Goal: Information Seeking & Learning: Check status

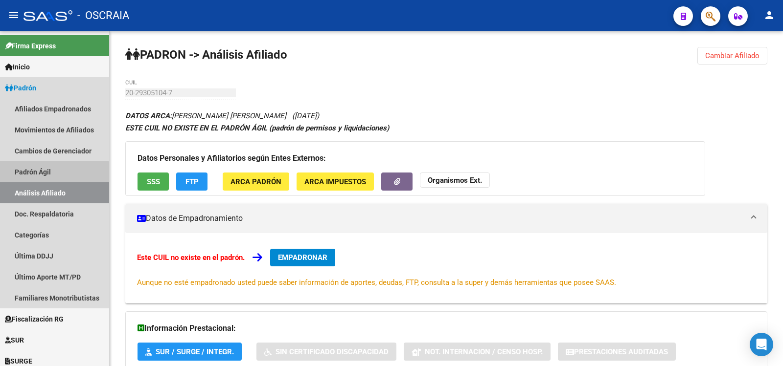
click at [50, 173] on link "Padrón Ágil" at bounding box center [54, 171] width 109 height 21
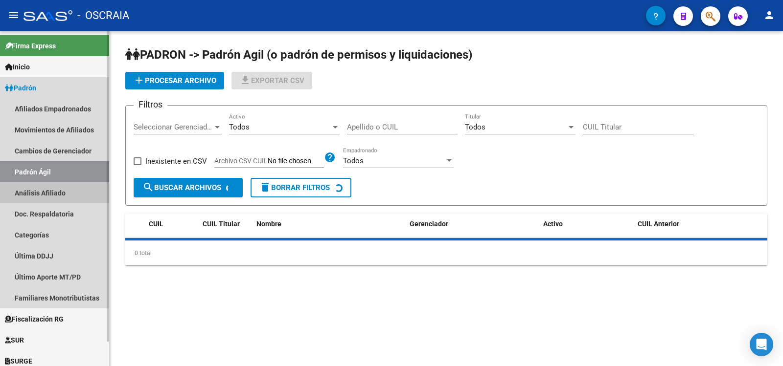
click at [54, 190] on link "Análisis Afiliado" at bounding box center [54, 192] width 109 height 21
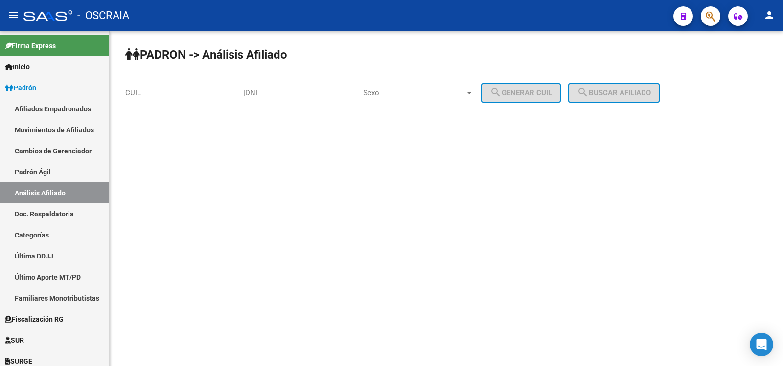
click at [191, 88] on div "CUIL" at bounding box center [180, 89] width 111 height 21
paste input "20-30911077-4"
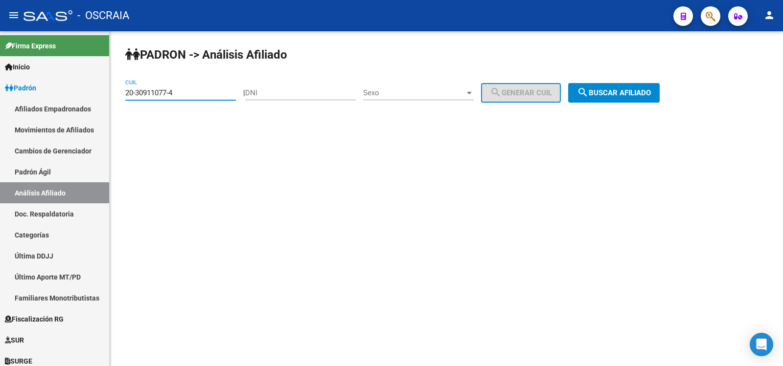
type input "20-30911077-4"
click at [651, 95] on span "search Buscar afiliado" at bounding box center [614, 93] width 74 height 9
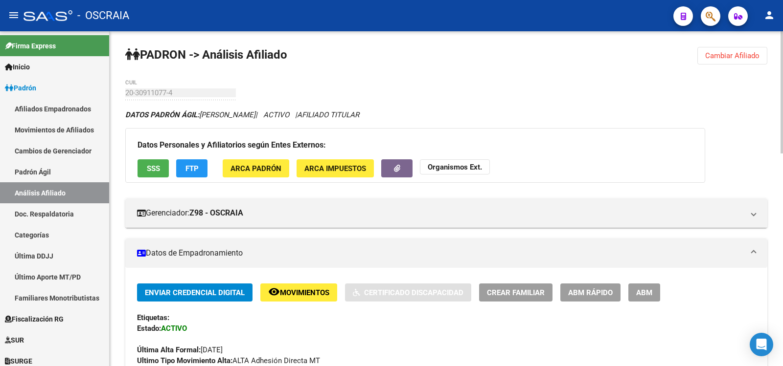
scroll to position [326, 0]
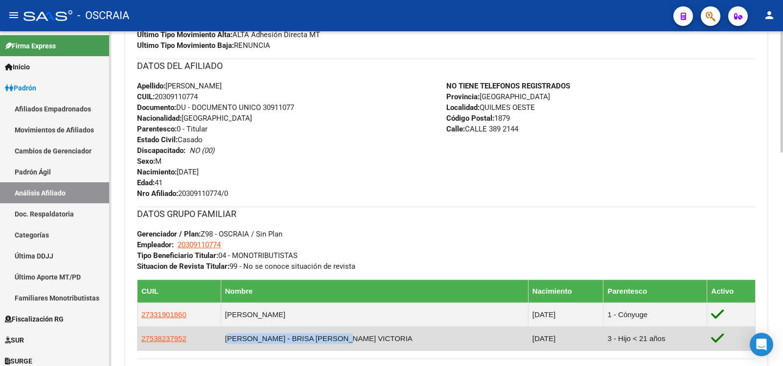
copy td "[PERSON_NAME] - BRISA [PERSON_NAME] VICTORIA"
drag, startPoint x: 360, startPoint y: 340, endPoint x: 242, endPoint y: 339, distance: 118.9
click at [242, 339] on td "[PERSON_NAME] - BRISA [PERSON_NAME] VICTORIA" at bounding box center [374, 339] width 307 height 24
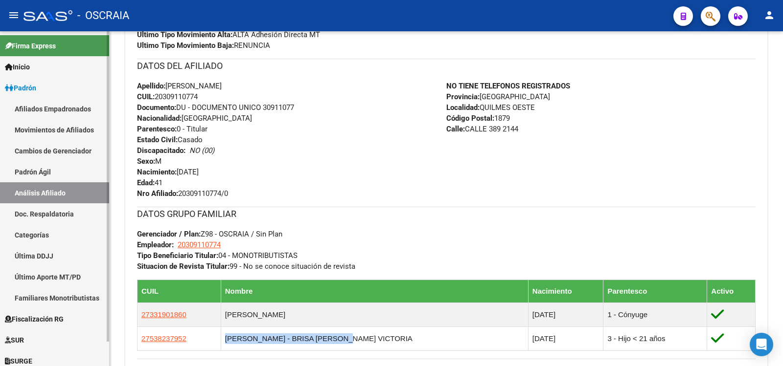
drag, startPoint x: 66, startPoint y: 178, endPoint x: 67, endPoint y: 188, distance: 10.3
click at [66, 179] on link "Padrón Ágil" at bounding box center [54, 171] width 109 height 21
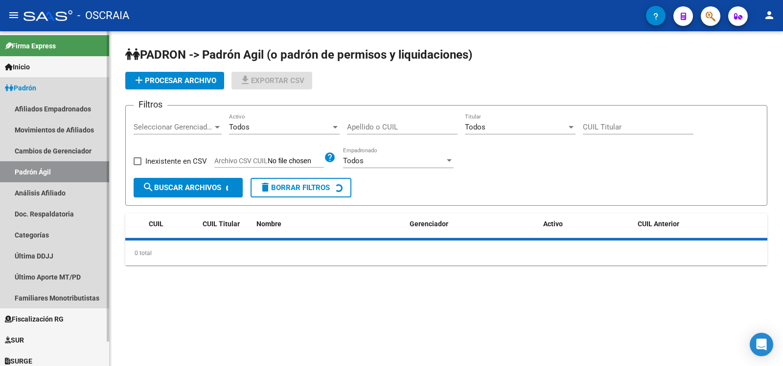
click at [67, 191] on link "Análisis Afiliado" at bounding box center [54, 192] width 109 height 21
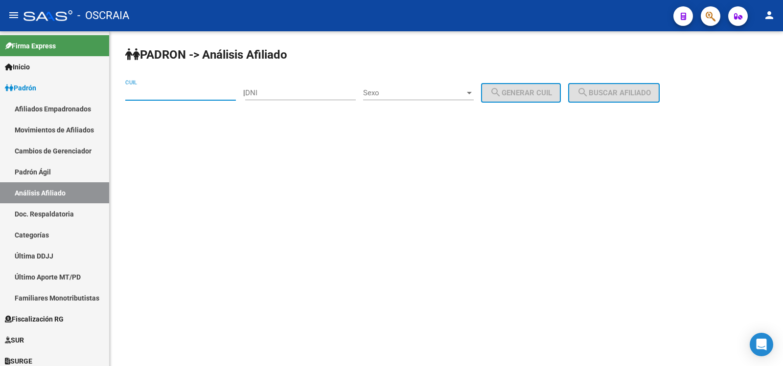
click at [152, 93] on input "CUIL" at bounding box center [180, 93] width 111 height 9
paste input "27-36387143-2"
type input "27-36387143-2"
click at [624, 93] on span "search Buscar afiliado" at bounding box center [614, 93] width 74 height 9
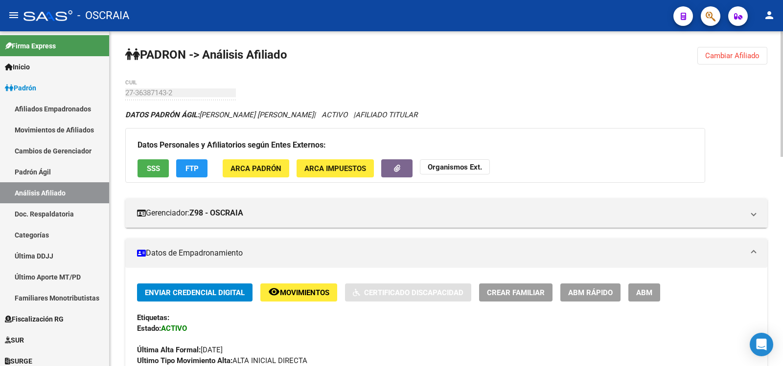
scroll to position [489, 0]
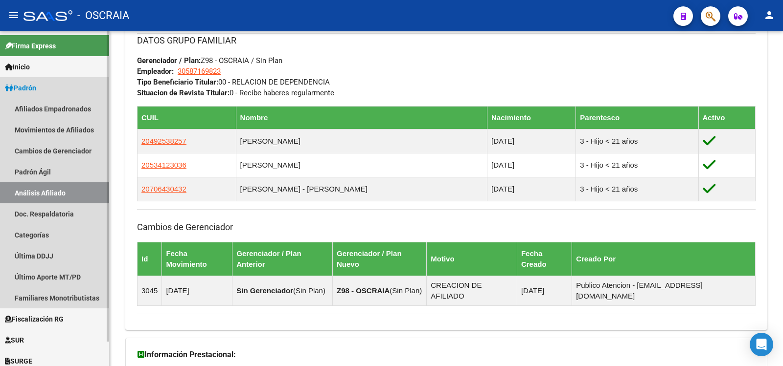
click at [38, 195] on link "Análisis Afiliado" at bounding box center [54, 192] width 109 height 21
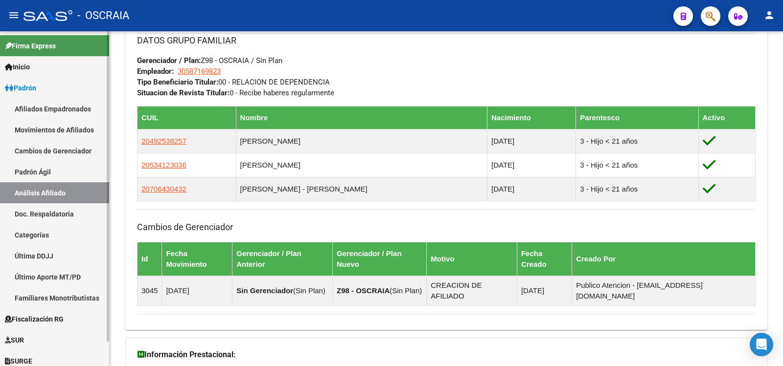
click at [41, 198] on link "Análisis Afiliado" at bounding box center [54, 192] width 109 height 21
click at [51, 211] on link "Doc. Respaldatoria" at bounding box center [54, 213] width 109 height 21
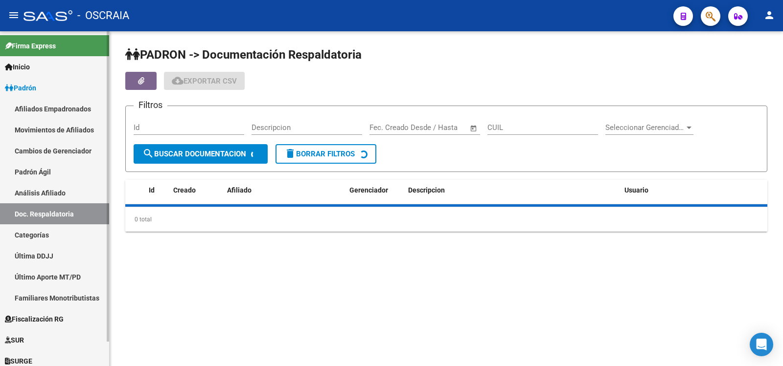
click at [57, 197] on link "Análisis Afiliado" at bounding box center [54, 192] width 109 height 21
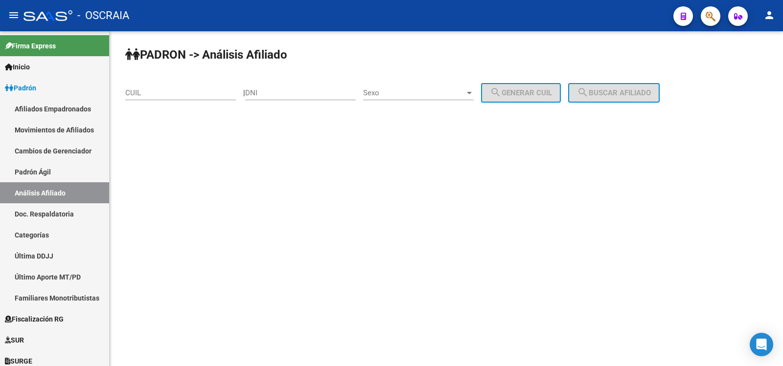
click at [164, 94] on input "CUIL" at bounding box center [180, 93] width 111 height 9
paste input "20-30911077-4"
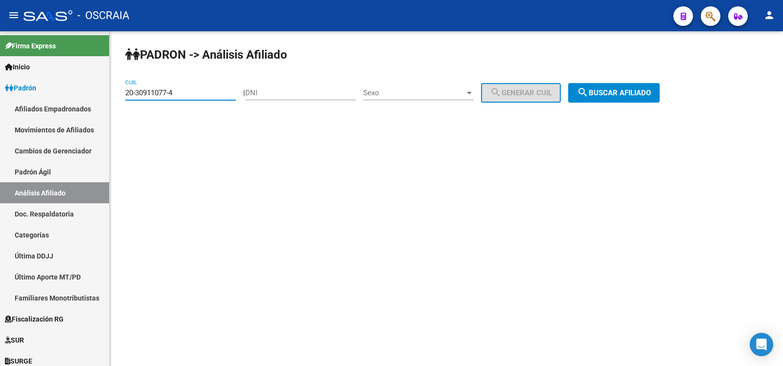
type input "20-30911077-4"
click at [654, 87] on button "search Buscar afiliado" at bounding box center [613, 93] width 91 height 20
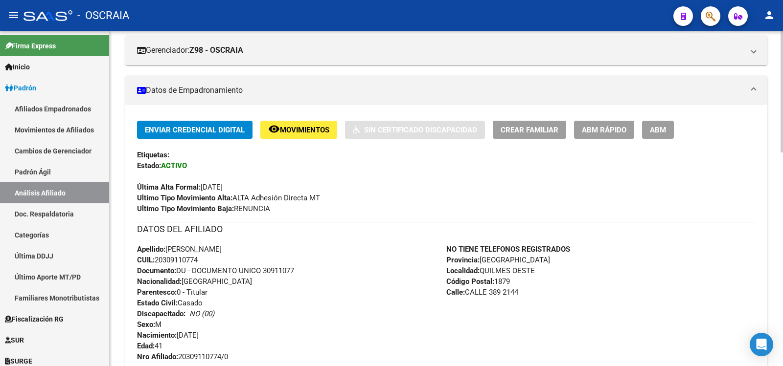
scroll to position [326, 0]
